Goal: Task Accomplishment & Management: Complete application form

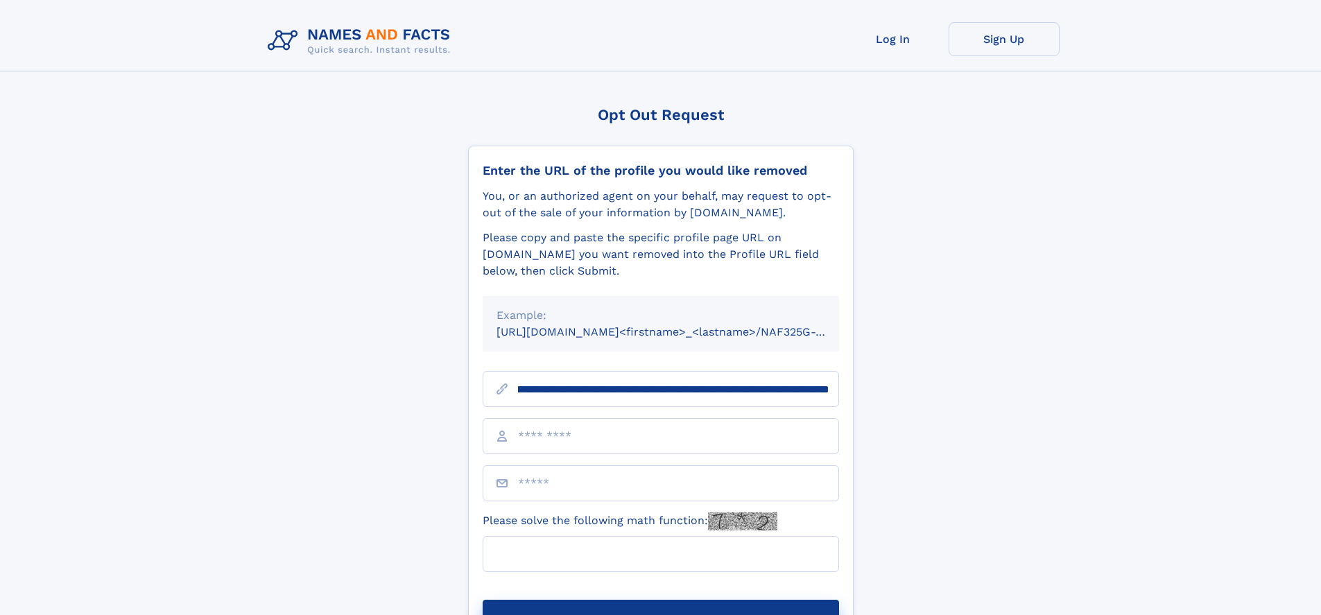
scroll to position [0, 165]
type input "**********"
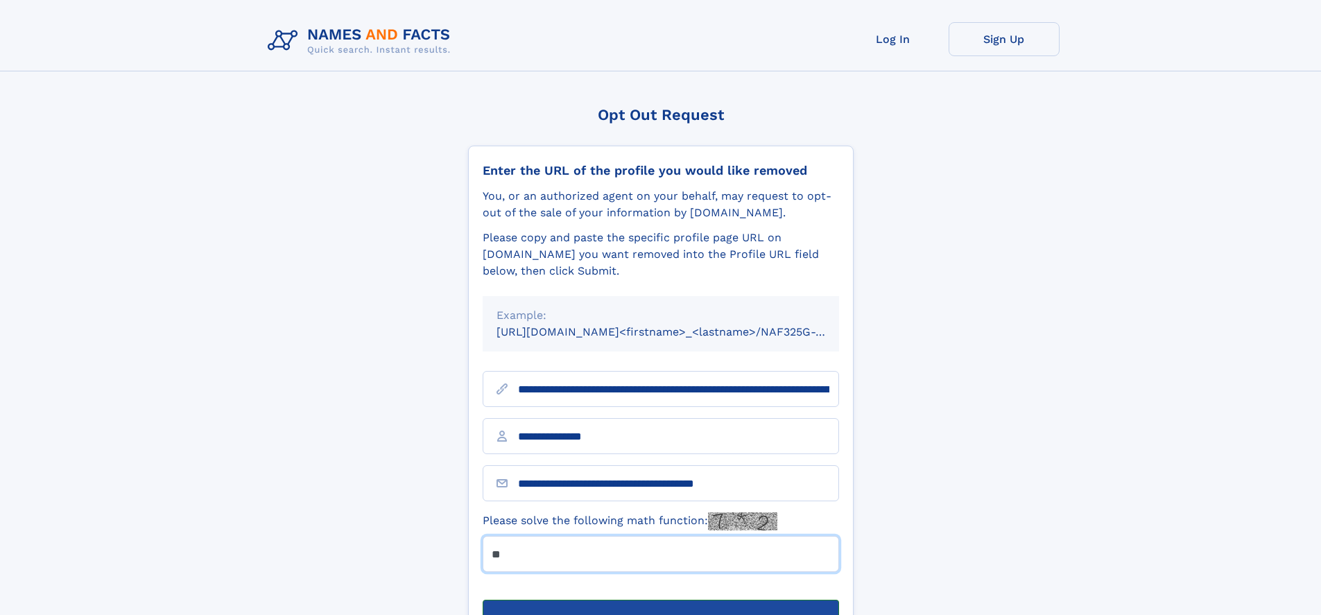
type input "**"
click at [660, 600] on button "Submit Opt Out Request" at bounding box center [661, 622] width 356 height 44
